Goal: Task Accomplishment & Management: Manage account settings

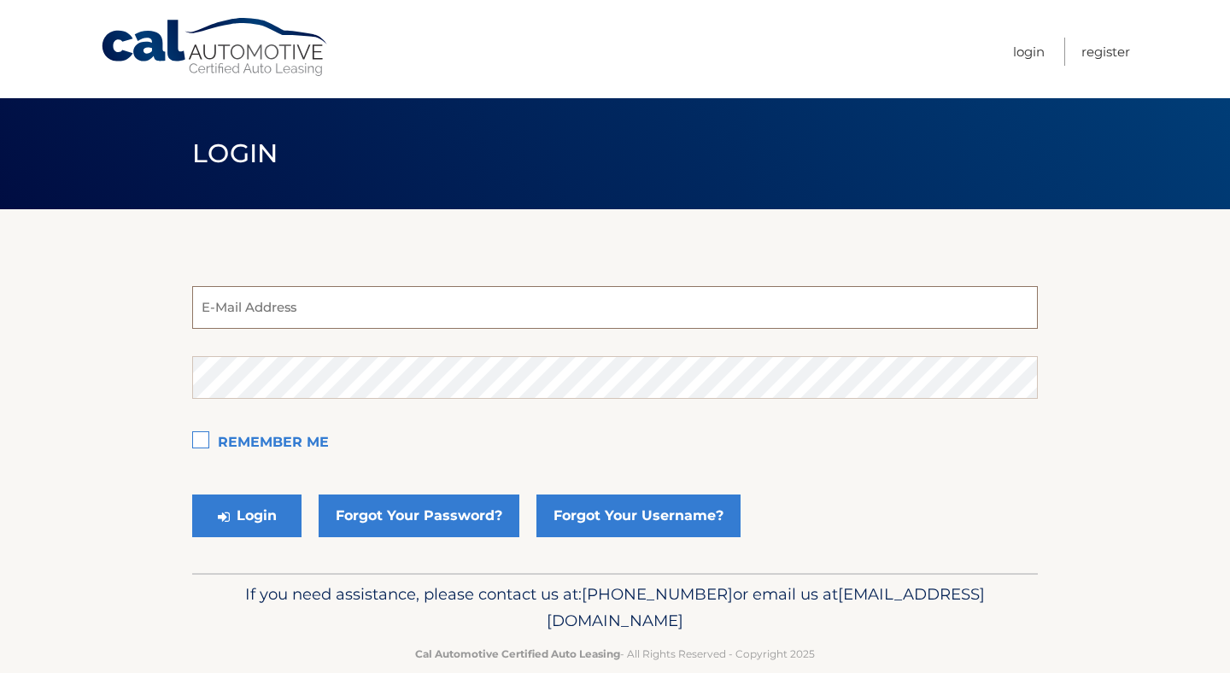
click at [600, 305] on input "email" at bounding box center [614, 307] width 845 height 43
paste input "[EMAIL_ADDRESS][DOMAIN_NAME]"
type input "[EMAIL_ADDRESS][DOMAIN_NAME]"
click at [254, 525] on button "Login" at bounding box center [246, 515] width 109 height 43
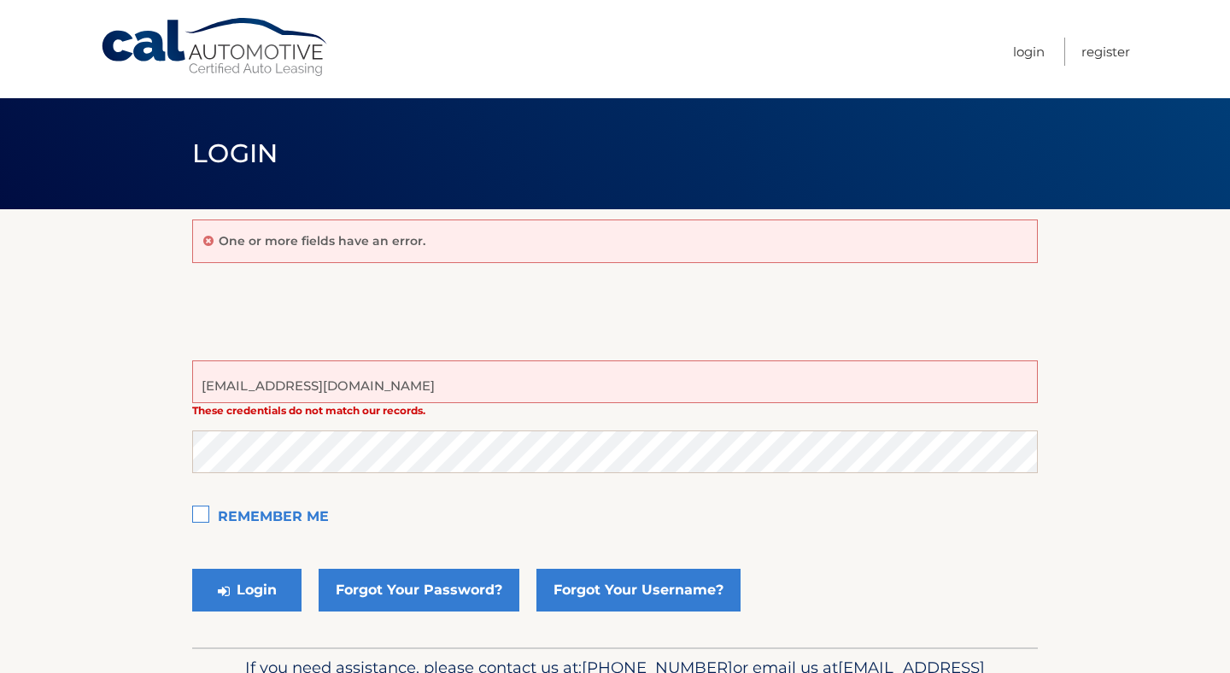
click at [423, 383] on input "services@easternstandard.com" at bounding box center [614, 381] width 845 height 43
paste input "+calautotest"
type input "services+calautotest@easternstandard.com"
click at [243, 589] on button "Login" at bounding box center [246, 590] width 109 height 43
click at [466, 289] on div "One or more fields have an error. services+calautotest@easternstandard.com Thes…" at bounding box center [614, 428] width 845 height 438
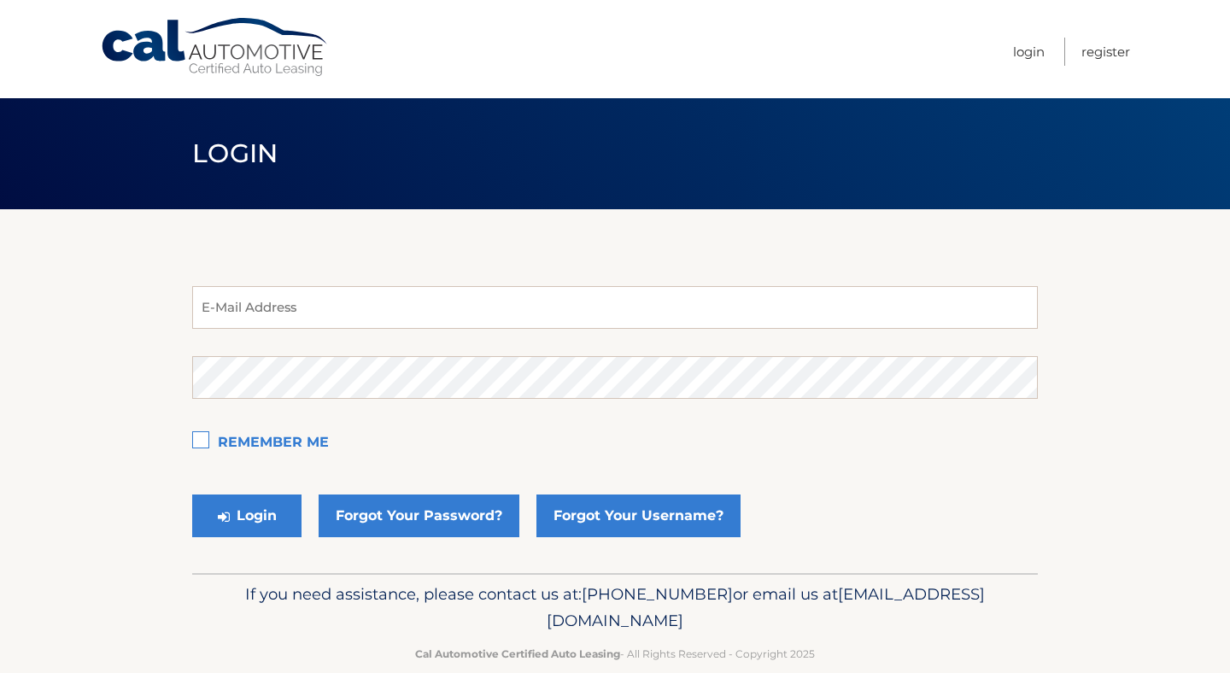
click at [289, 51] on link "Cal Automotive" at bounding box center [215, 47] width 231 height 61
click at [509, 234] on div "E-Mail Address Password Remember Me Login Forgot Your Password? Forgot Your Use…" at bounding box center [614, 391] width 845 height 364
click at [329, 307] on input "email" at bounding box center [614, 307] width 845 height 43
paste input "[EMAIL_ADDRESS][DOMAIN_NAME]"
type input "[EMAIL_ADDRESS][DOMAIN_NAME]"
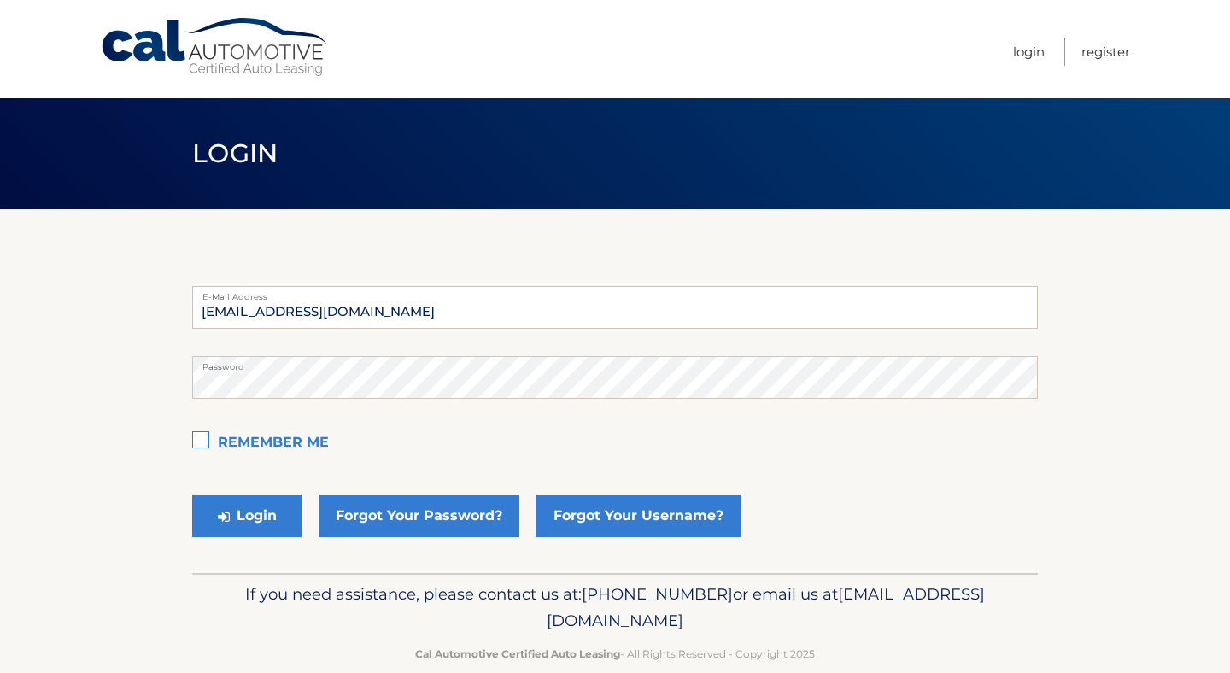
click at [121, 417] on section "[EMAIL_ADDRESS][DOMAIN_NAME] E-Mail Address Password Remember Me Login Forgot Y…" at bounding box center [615, 391] width 1230 height 364
click at [261, 519] on button "Login" at bounding box center [246, 515] width 109 height 43
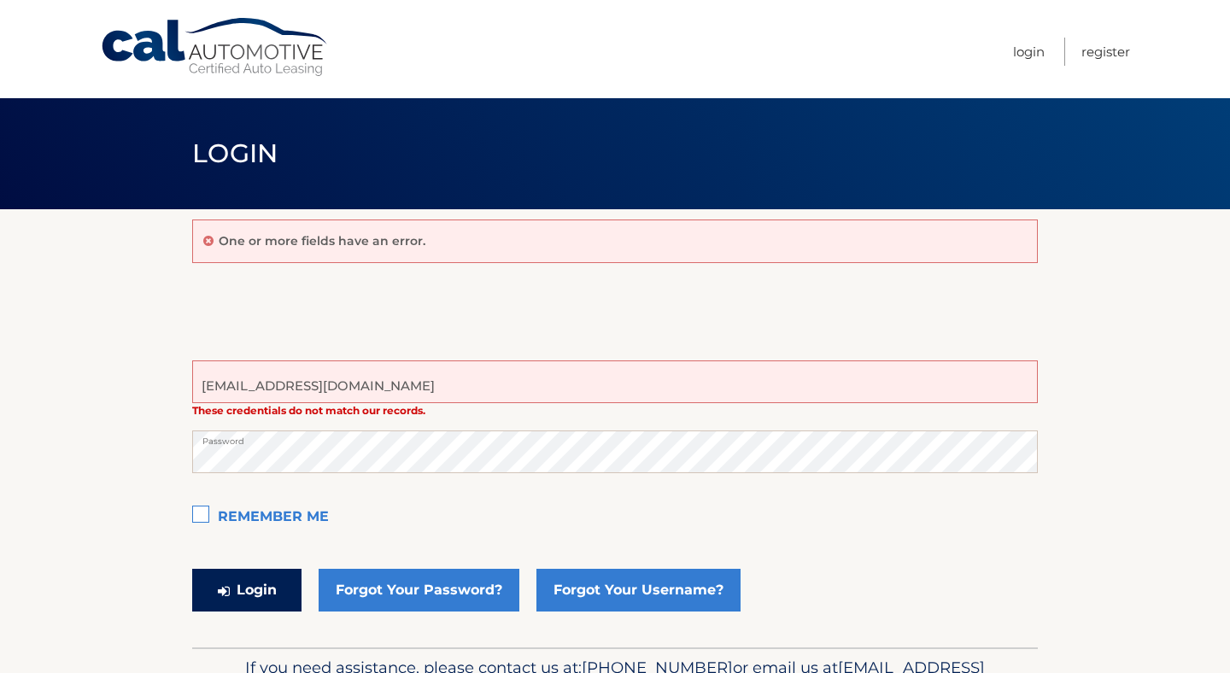
click at [263, 587] on button "Login" at bounding box center [246, 590] width 109 height 43
click at [1198, 289] on section "One or more fields have an error. estest@easternstandard.com These credentials …" at bounding box center [615, 428] width 1230 height 438
click at [538, 505] on label "Remember Me" at bounding box center [614, 517] width 845 height 34
click at [0, 0] on input "Remember Me" at bounding box center [0, 0] width 0 height 0
click at [252, 584] on button "Login" at bounding box center [246, 590] width 109 height 43
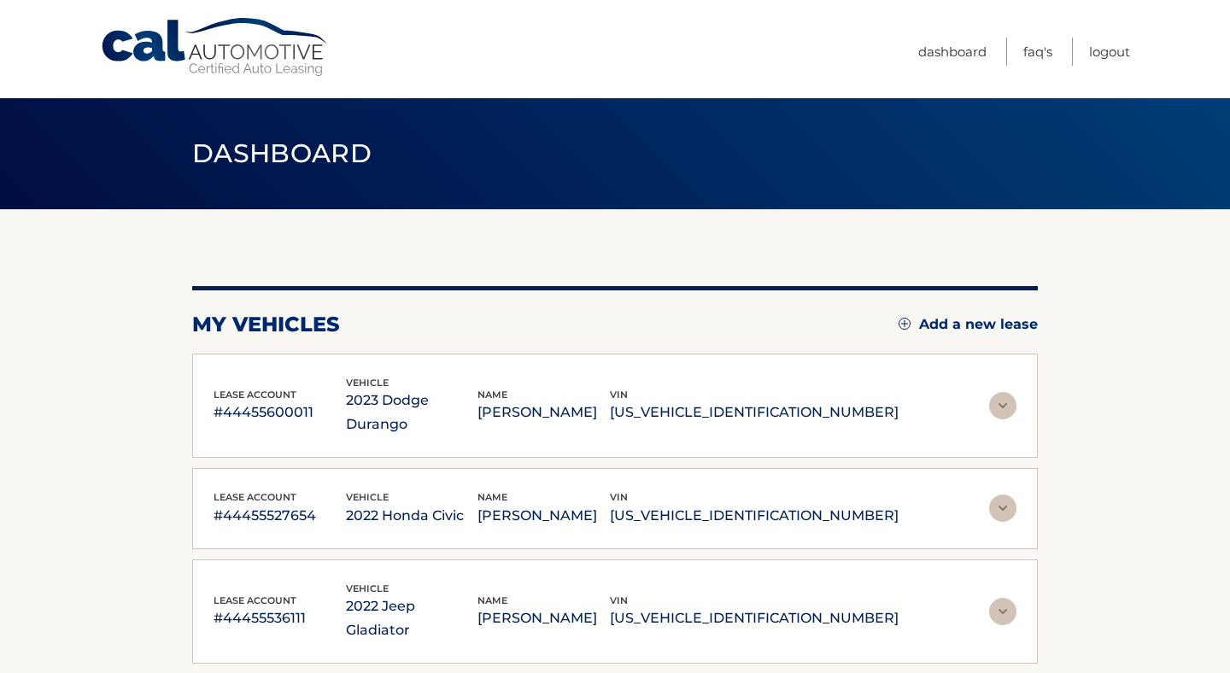
click at [1006, 401] on img at bounding box center [1002, 405] width 27 height 27
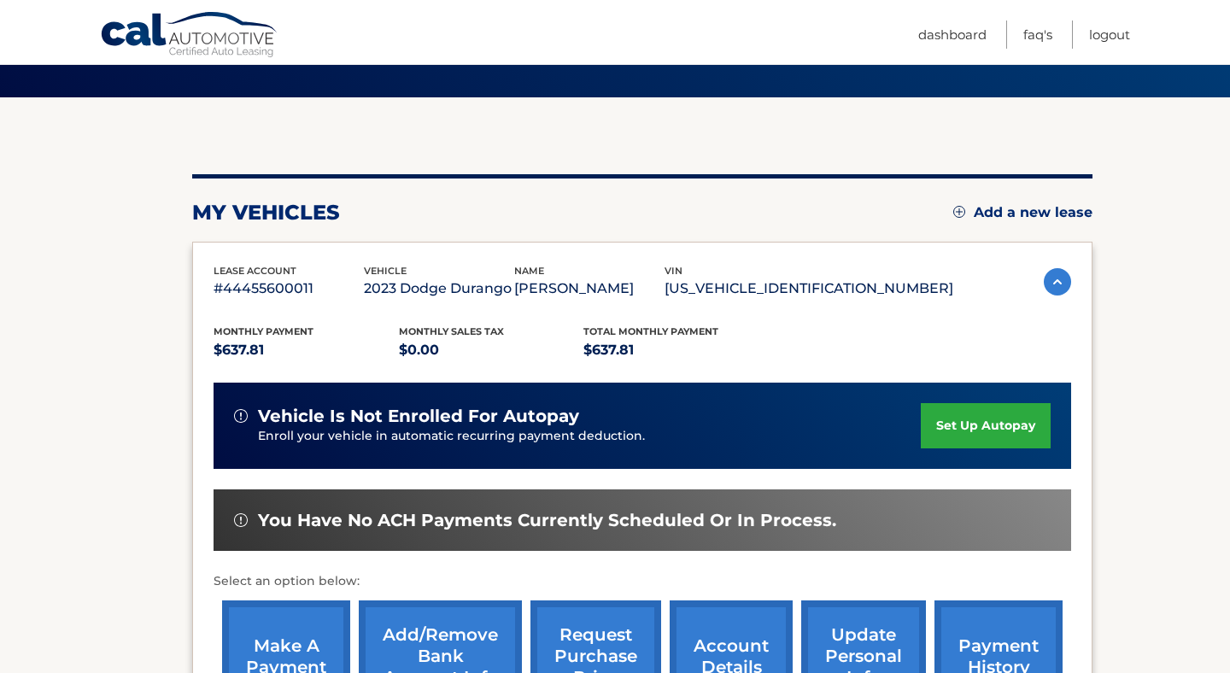
scroll to position [117, 0]
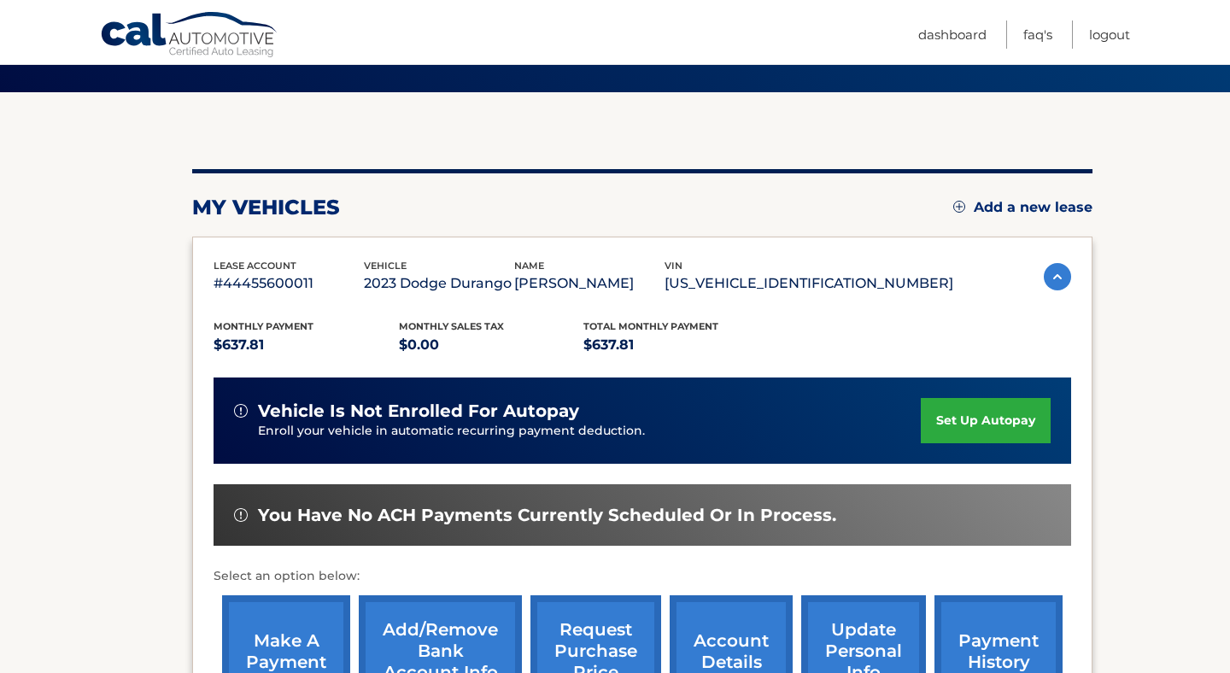
click at [986, 423] on link "set up autopay" at bounding box center [986, 420] width 130 height 45
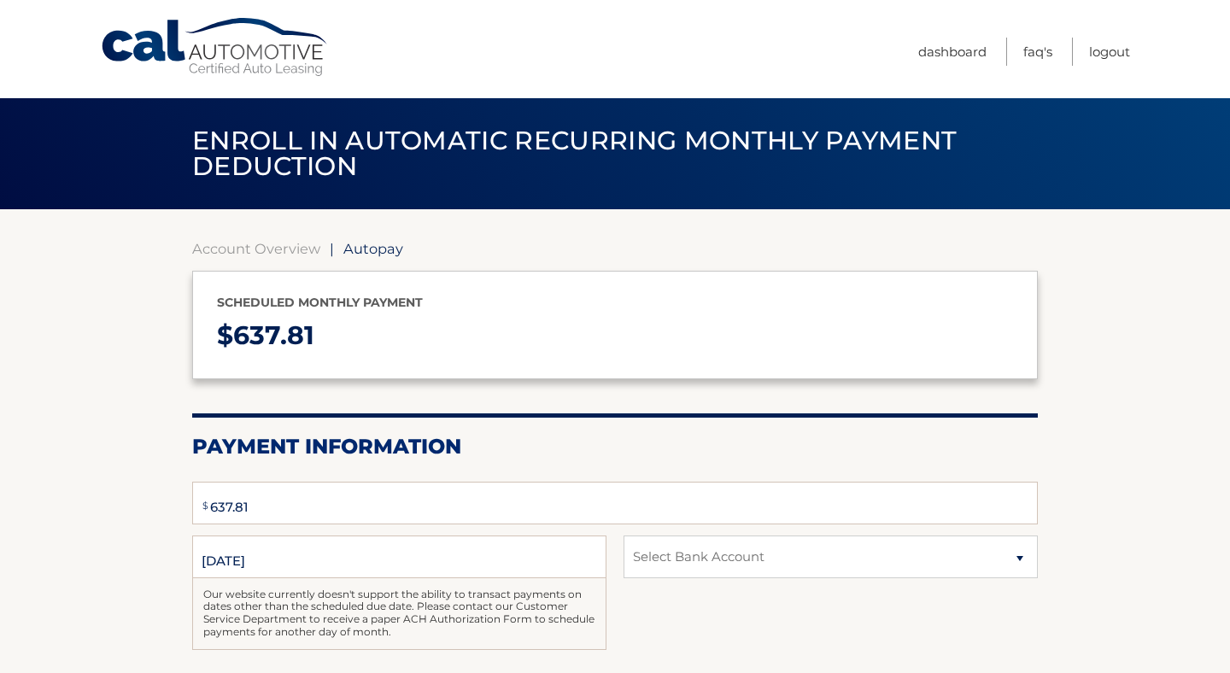
select select "MGYwODc4NTMtN2M1ZS00ODdlLThjZTItYTU3NGQyZDMxM2U4"
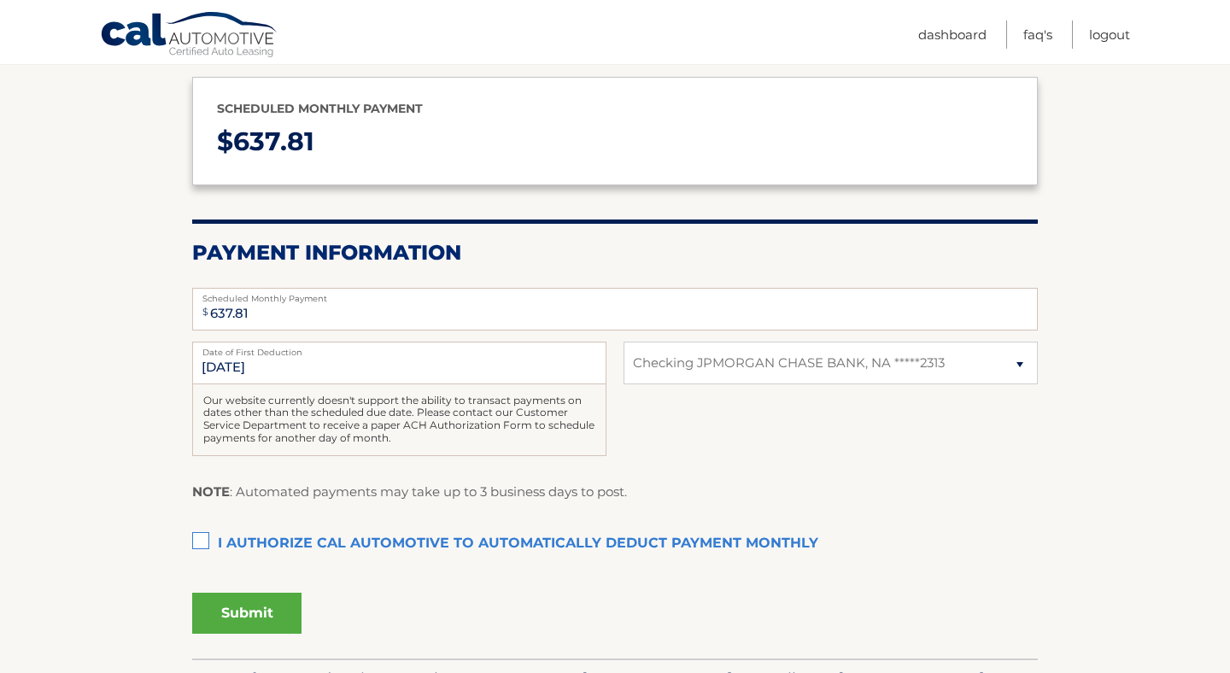
scroll to position [218, 0]
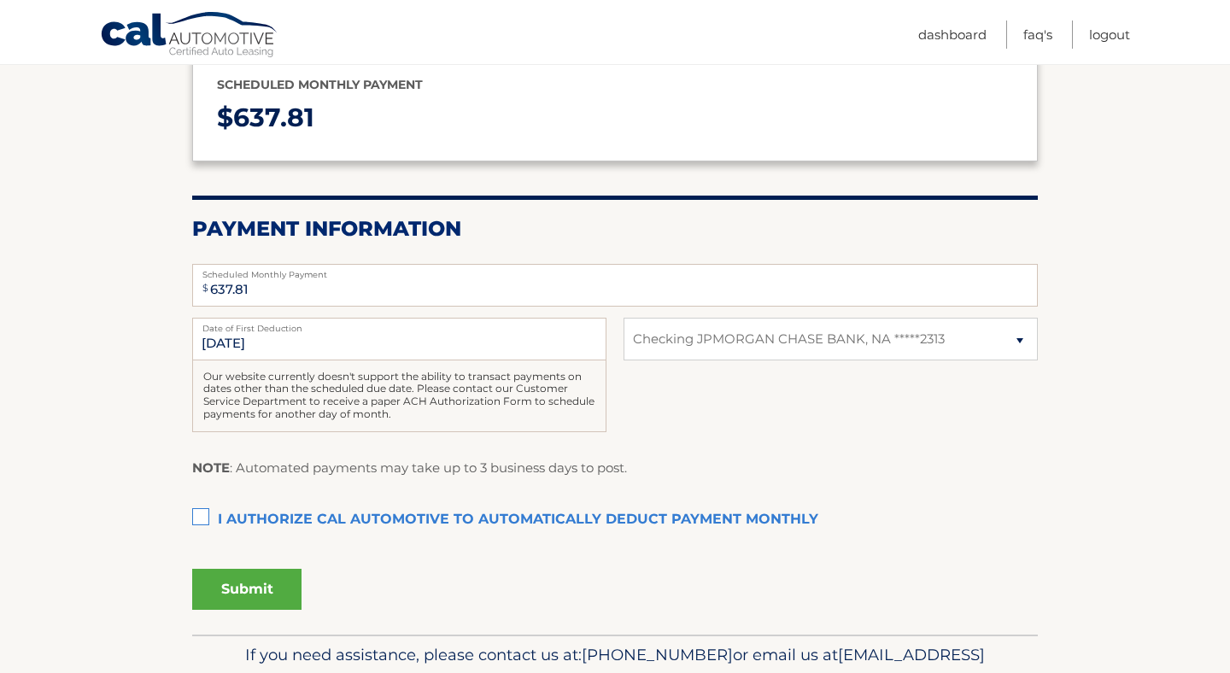
click at [641, 517] on label "I authorize cal automotive to automatically deduct payment monthly This checkbo…" at bounding box center [614, 520] width 845 height 34
click at [0, 0] on input "I authorize cal automotive to automatically deduct payment monthly This checkbo…" at bounding box center [0, 0] width 0 height 0
click at [641, 517] on label "I authorize cal automotive to automatically deduct payment monthly This checkbo…" at bounding box center [614, 520] width 845 height 34
click at [0, 0] on input "I authorize cal automotive to automatically deduct payment monthly This checkbo…" at bounding box center [0, 0] width 0 height 0
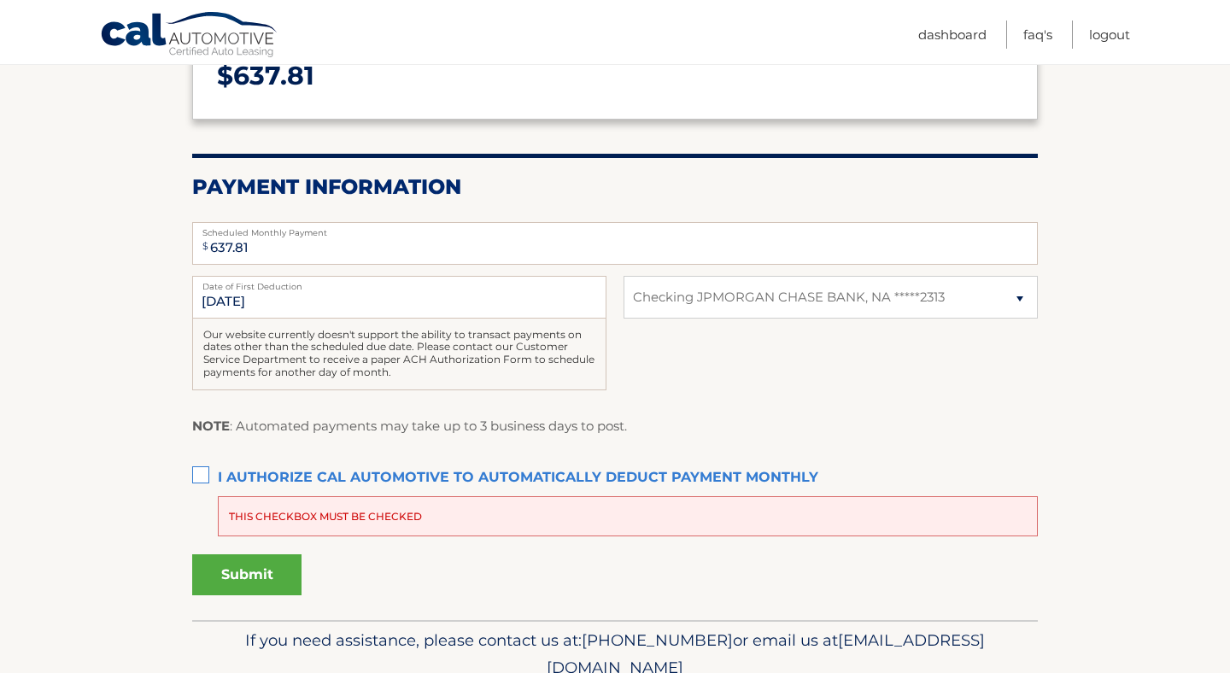
scroll to position [255, 0]
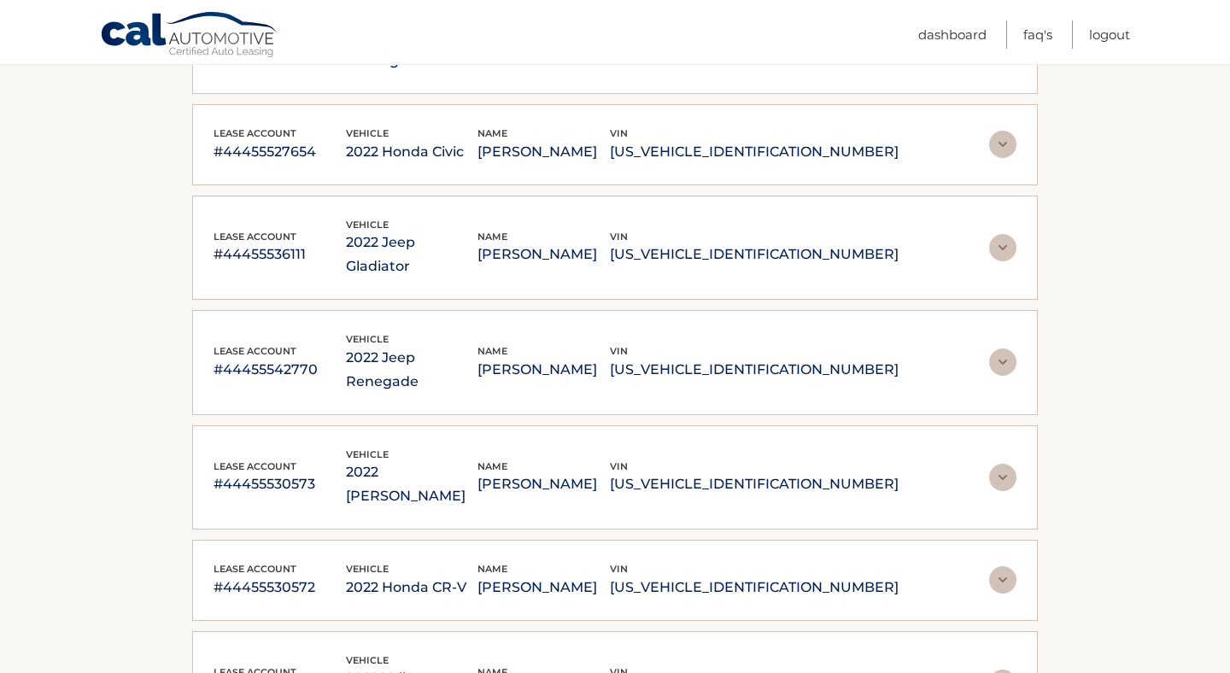
scroll to position [366, 0]
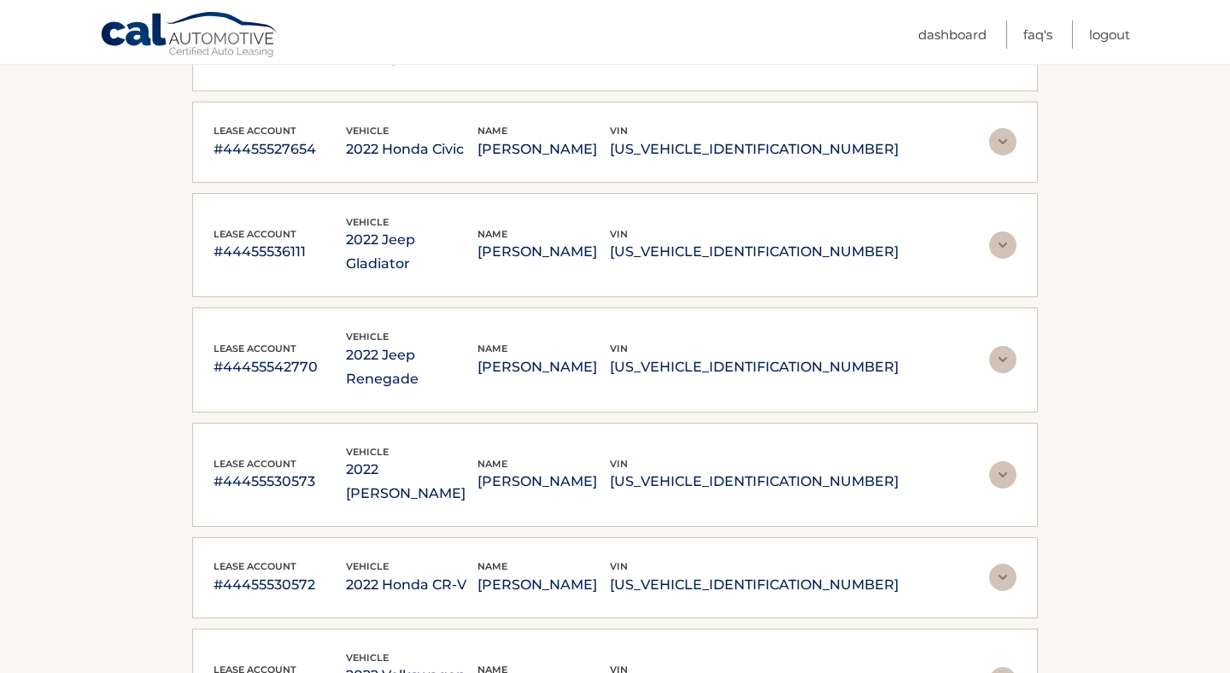
click at [1009, 461] on img at bounding box center [1002, 474] width 27 height 27
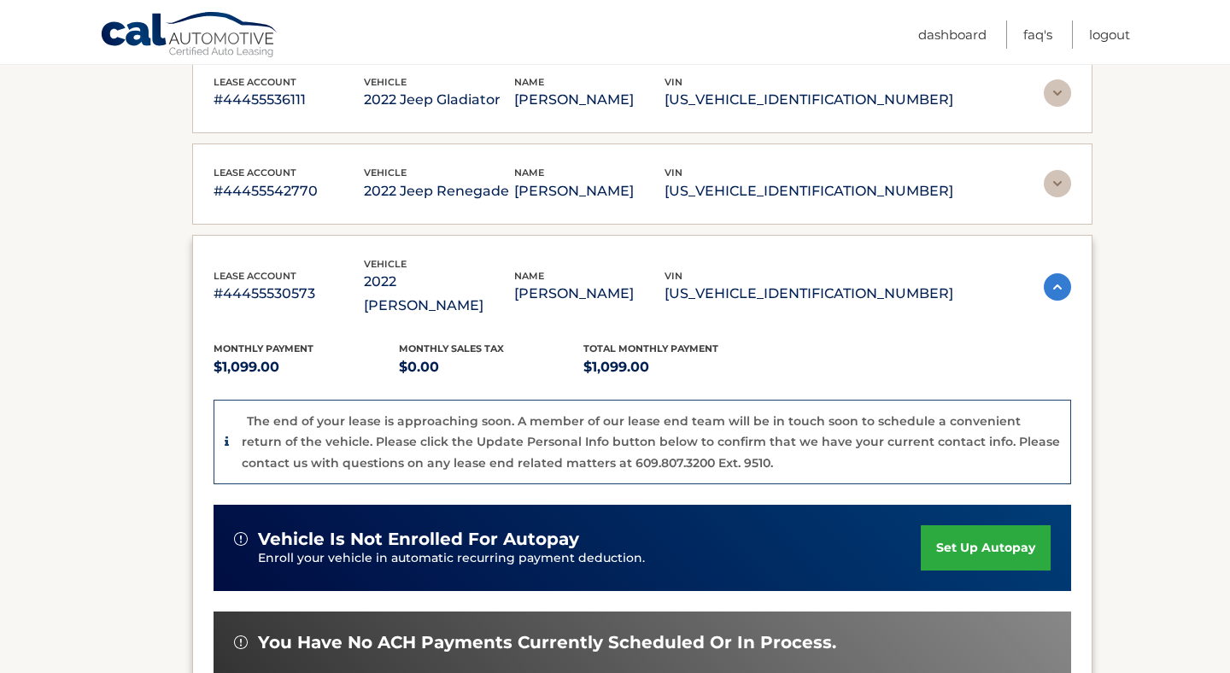
scroll to position [490, 0]
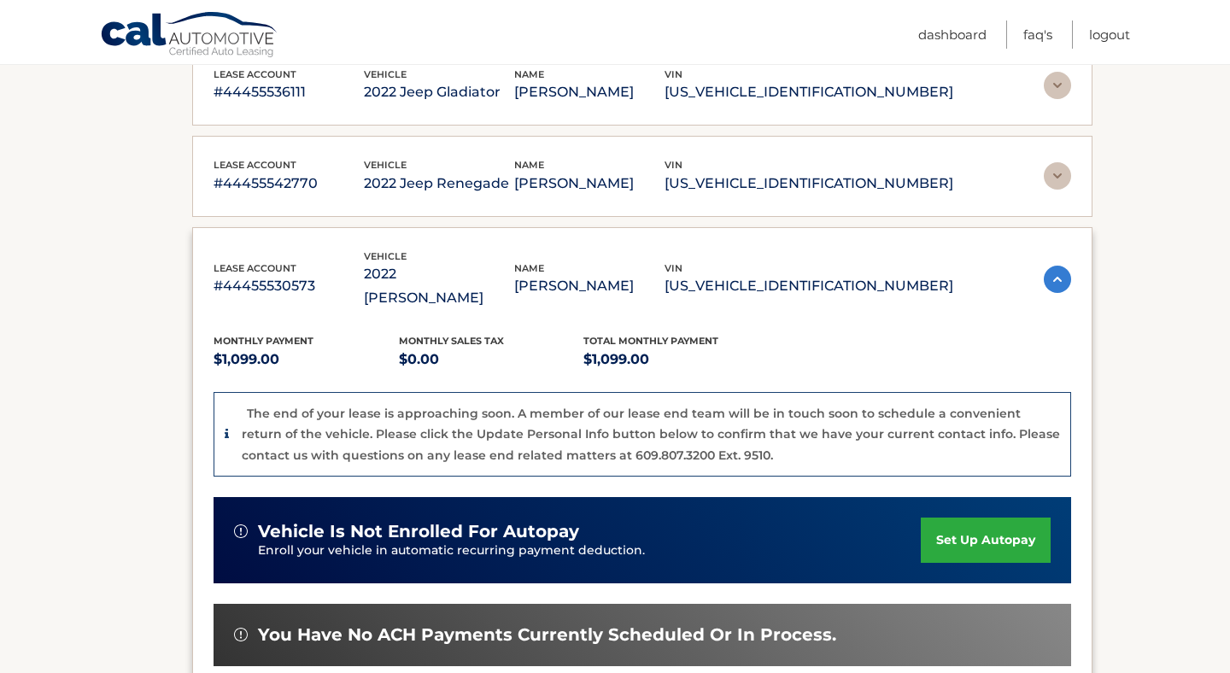
click at [964, 521] on link "set up autopay" at bounding box center [986, 539] width 130 height 45
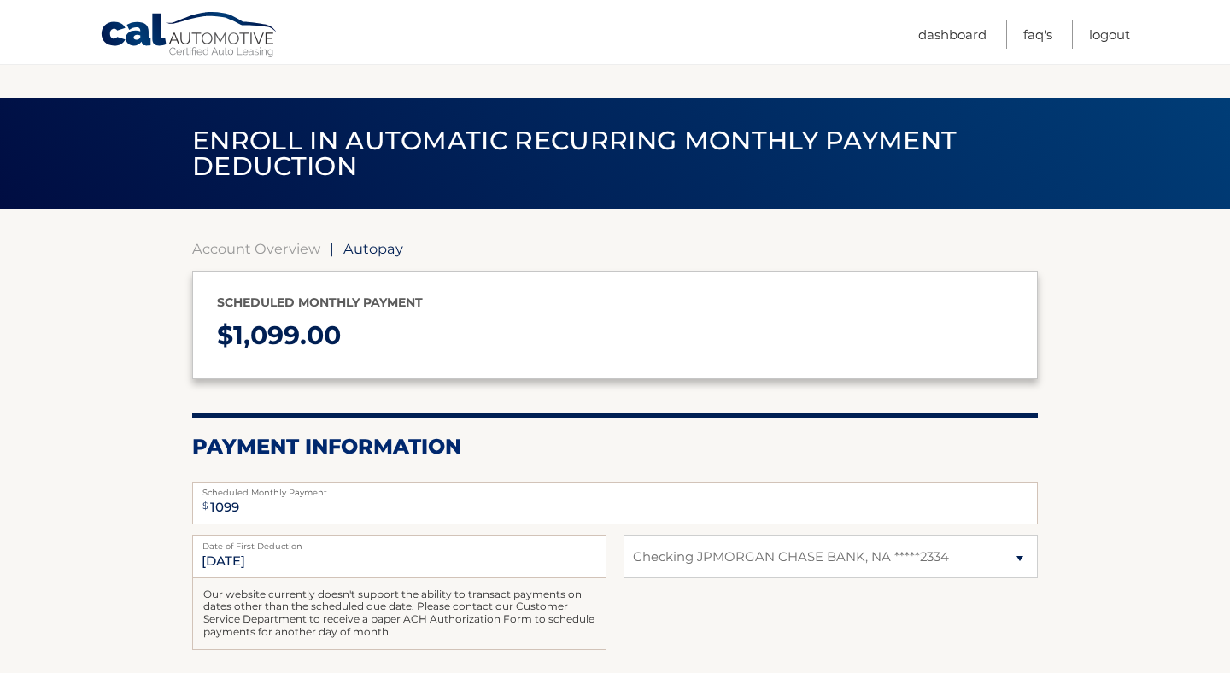
select select "NmRmNzZmMjAtOTJmOS00ZDdmLTllZWYtYjk5MzM3Nzc5ODc2"
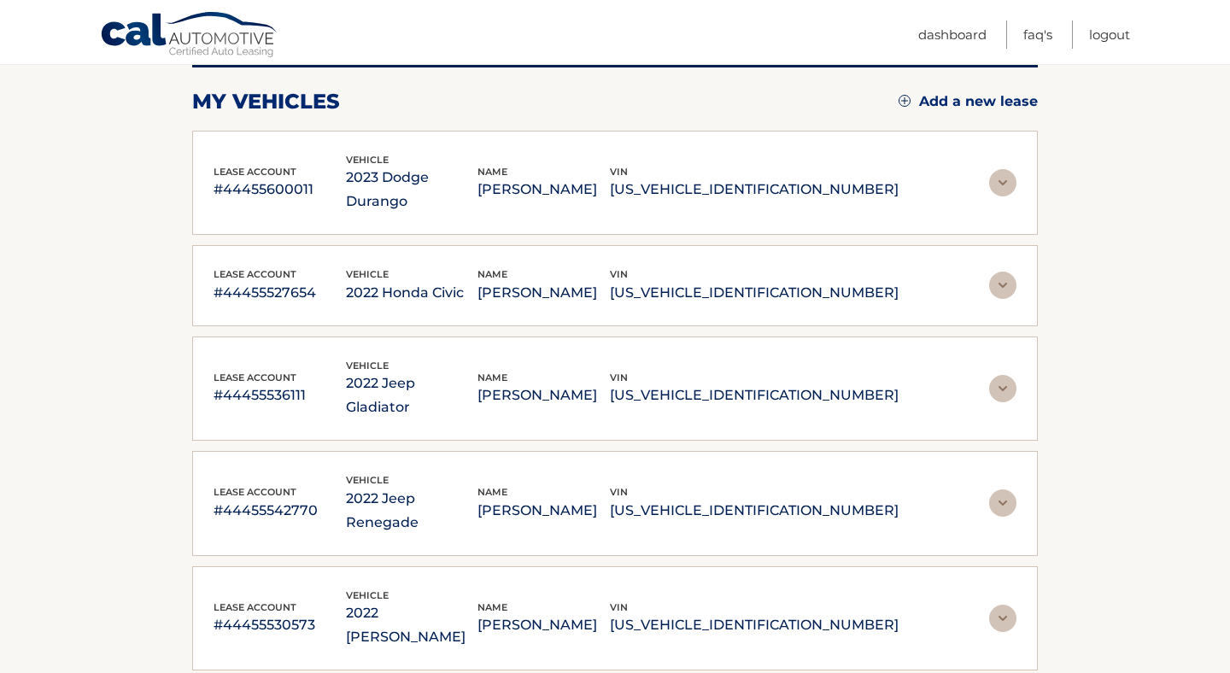
scroll to position [196, 0]
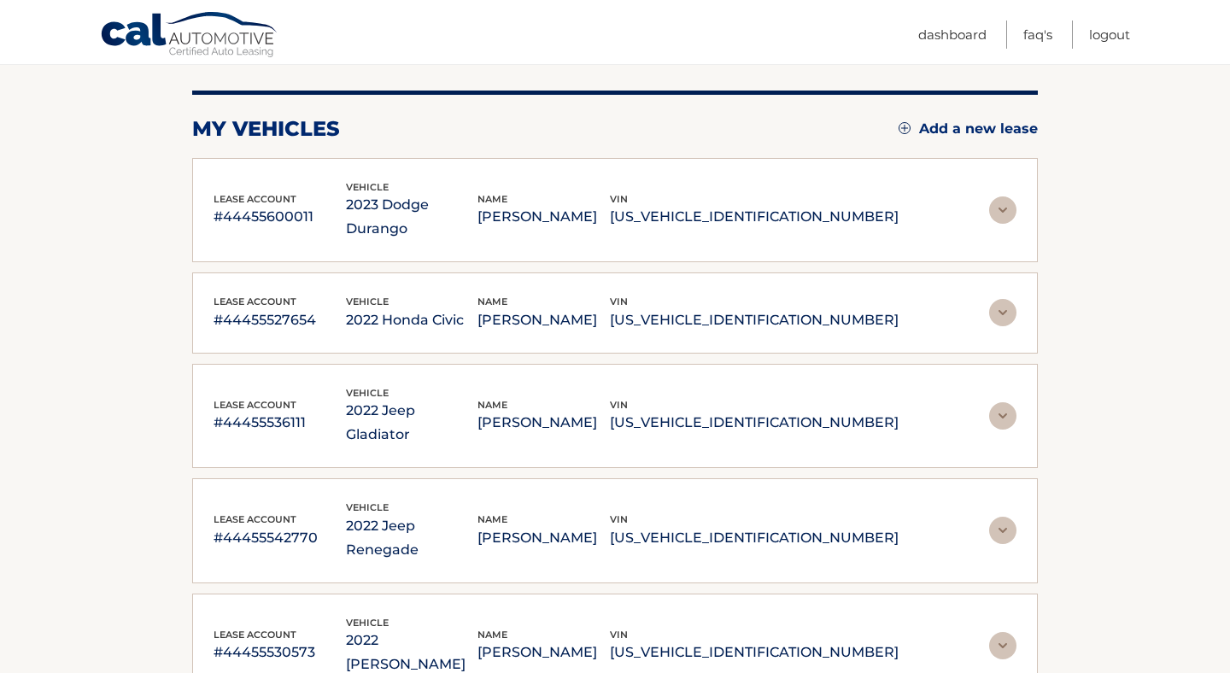
click at [1003, 196] on img at bounding box center [1002, 209] width 27 height 27
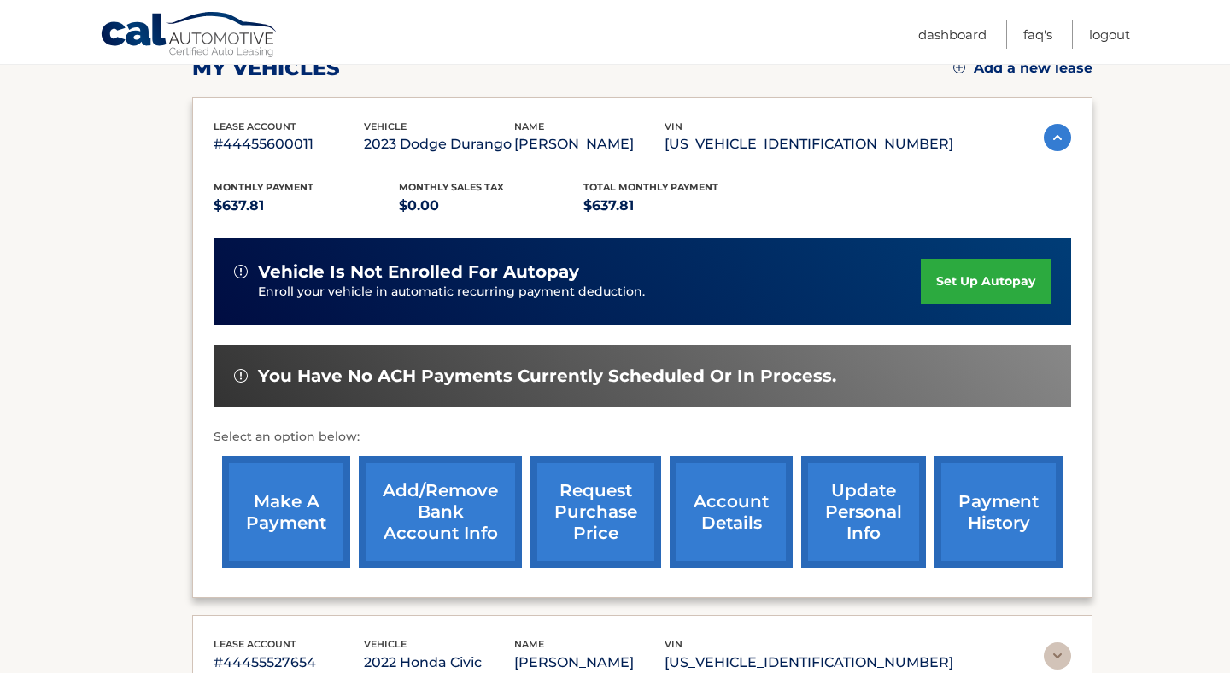
scroll to position [254, 0]
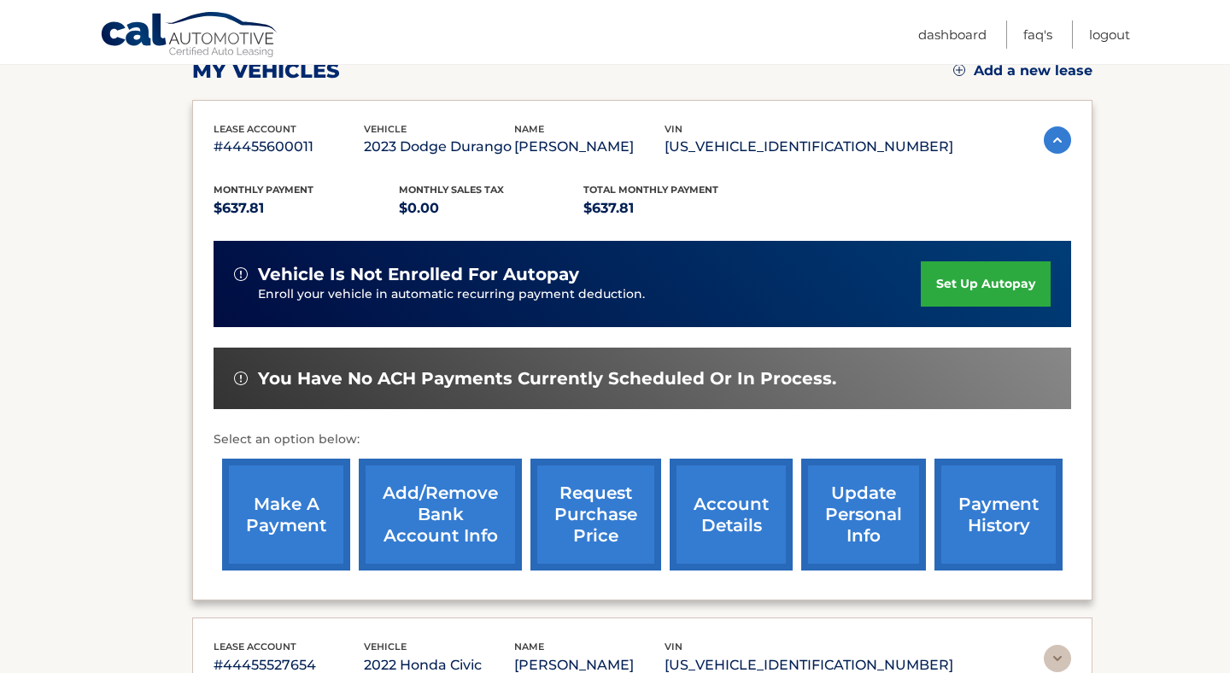
click at [973, 291] on link "set up autopay" at bounding box center [986, 283] width 130 height 45
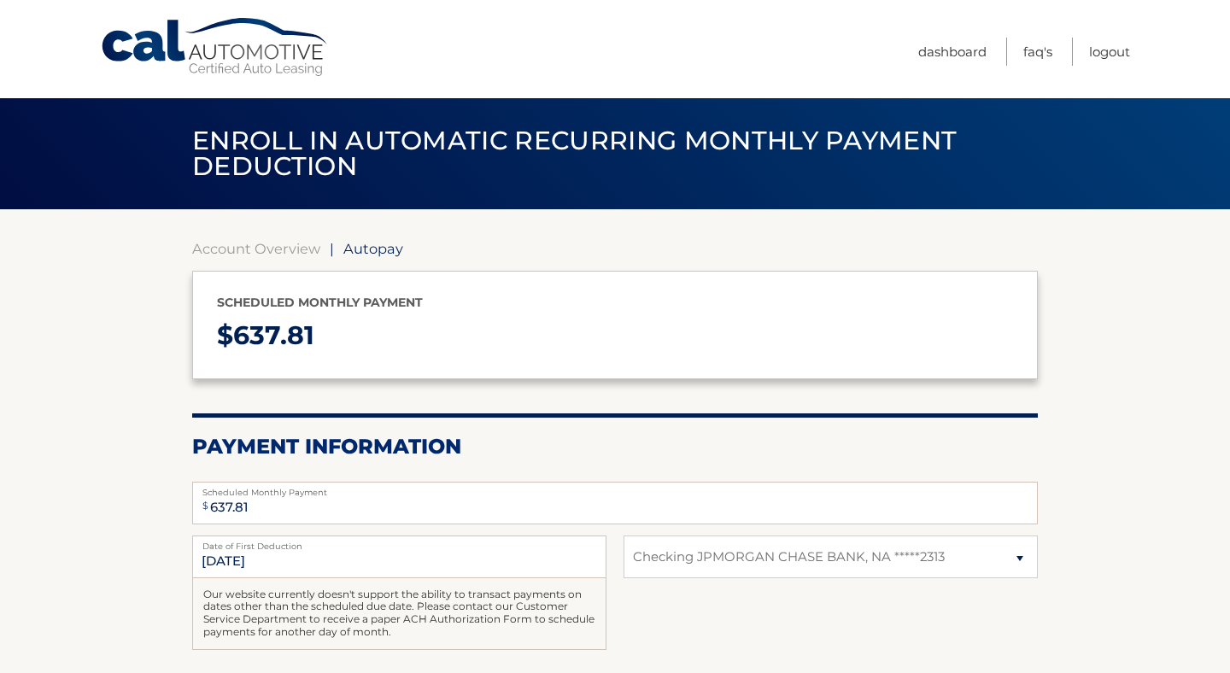
select select "MGYwODc4NTMtN2M1ZS00ODdlLThjZTItYTU3NGQyZDMxM2U4"
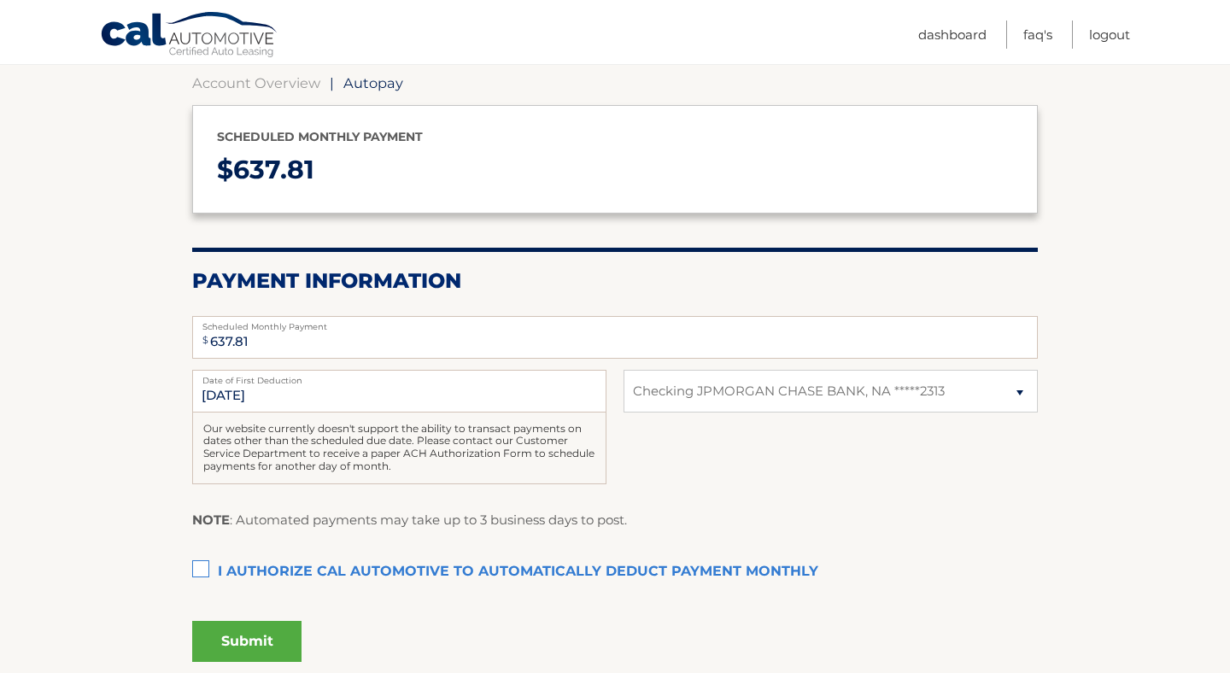
scroll to position [162, 0]
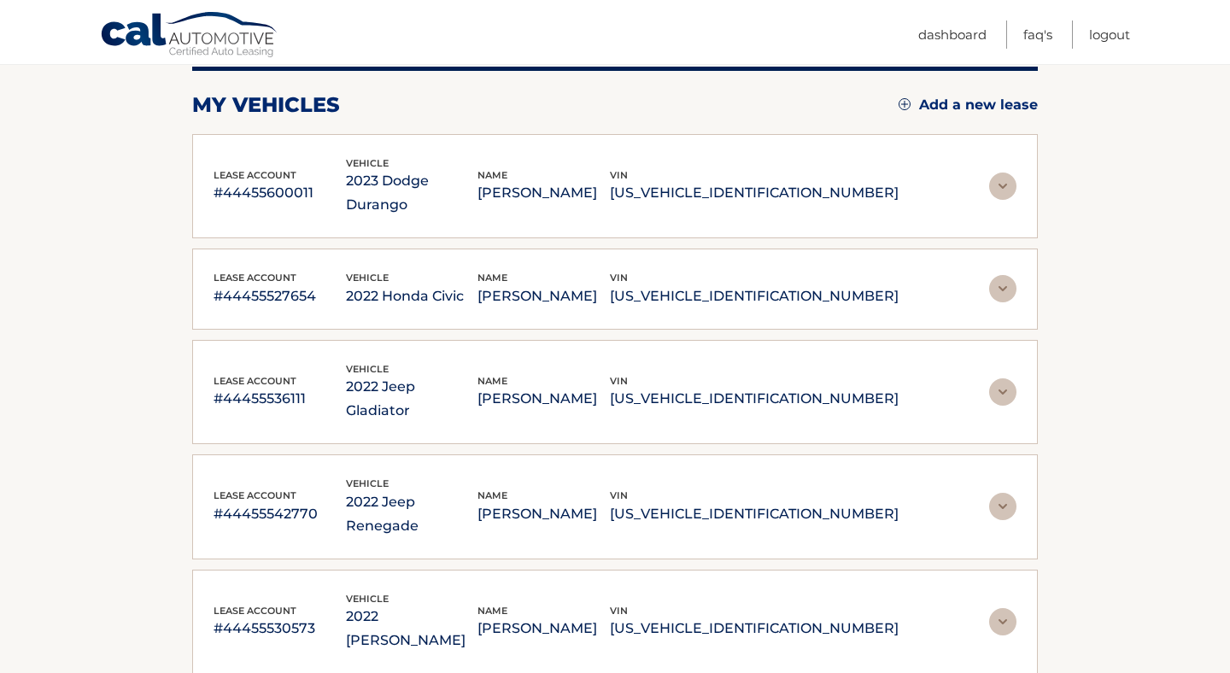
scroll to position [213, 0]
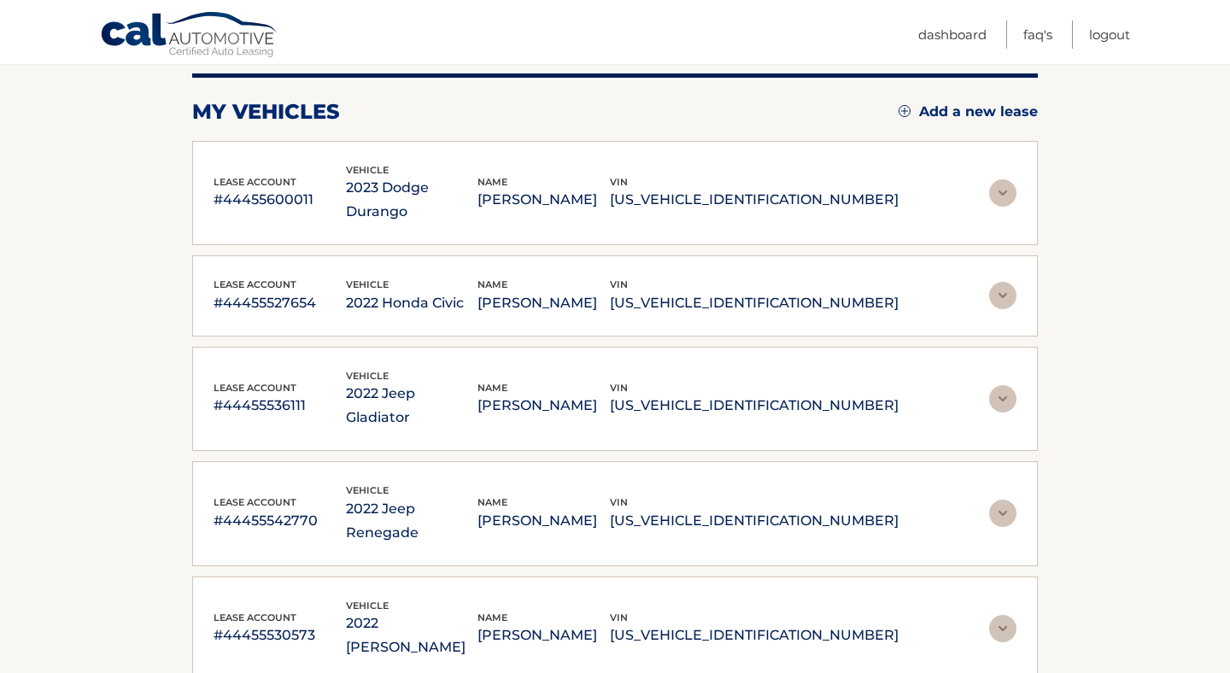
click at [994, 179] on img at bounding box center [1002, 192] width 27 height 27
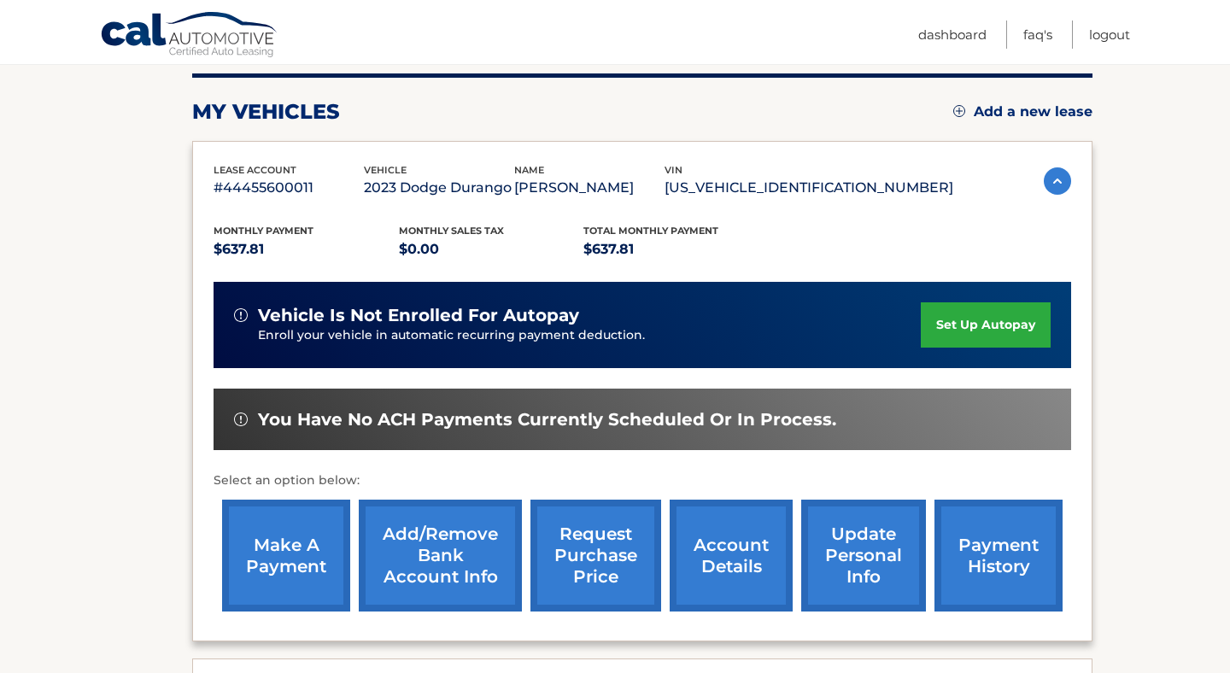
click at [959, 328] on link "set up autopay" at bounding box center [986, 324] width 130 height 45
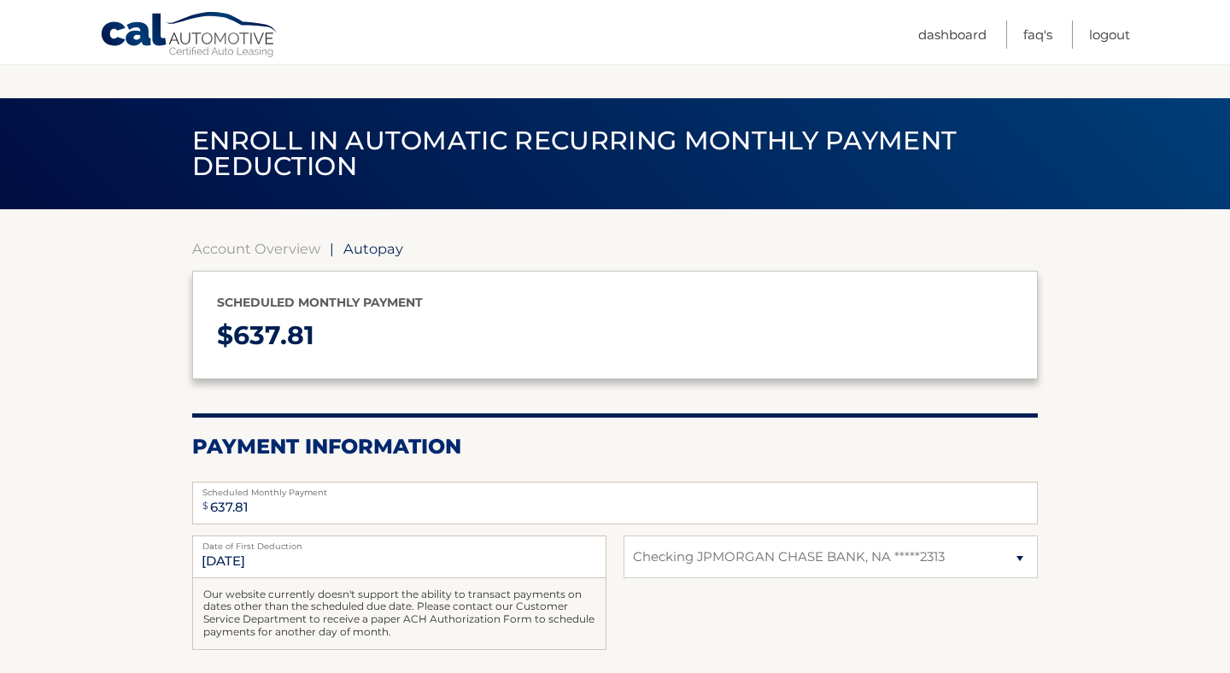
select select "MGYwODc4NTMtN2M1ZS00ODdlLThjZTItYTU3NGQyZDMxM2U4"
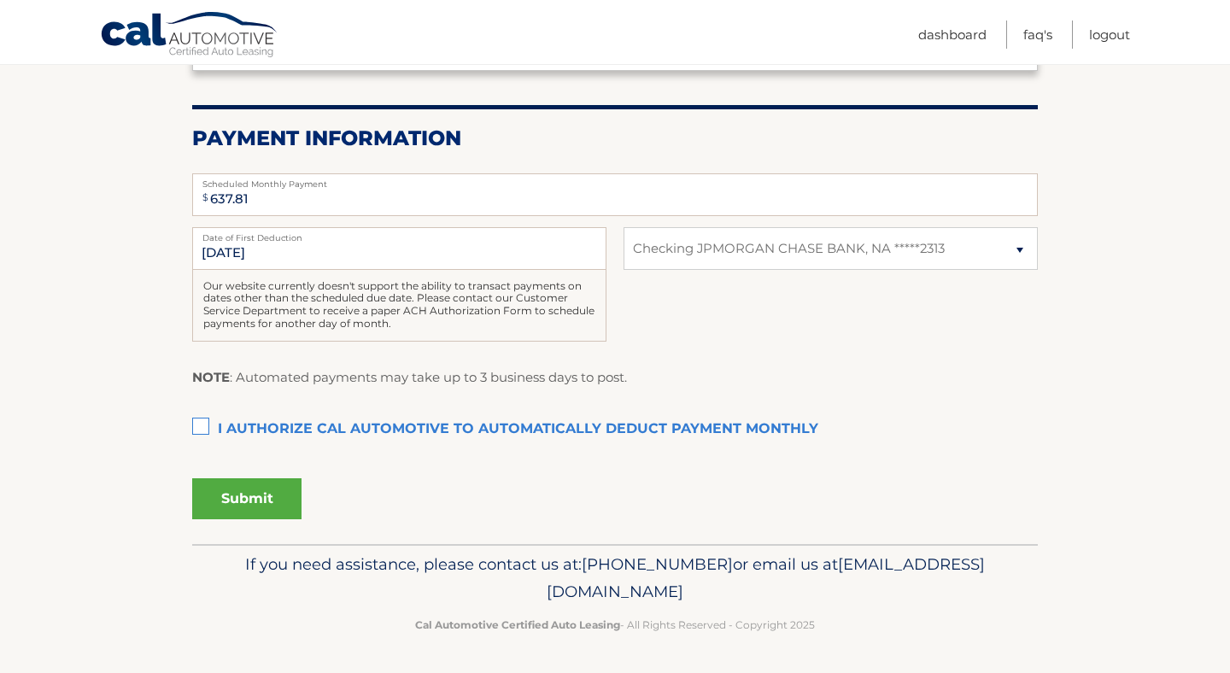
scroll to position [308, 0]
click at [599, 424] on label "I authorize cal automotive to automatically deduct payment monthly This checkbo…" at bounding box center [614, 429] width 845 height 34
click at [0, 0] on input "I authorize cal automotive to automatically deduct payment monthly This checkbo…" at bounding box center [0, 0] width 0 height 0
click at [599, 424] on label "I authorize cal automotive to automatically deduct payment monthly This checkbo…" at bounding box center [614, 429] width 845 height 34
click at [0, 0] on input "I authorize cal automotive to automatically deduct payment monthly This checkbo…" at bounding box center [0, 0] width 0 height 0
